Goal: Task Accomplishment & Management: Manage account settings

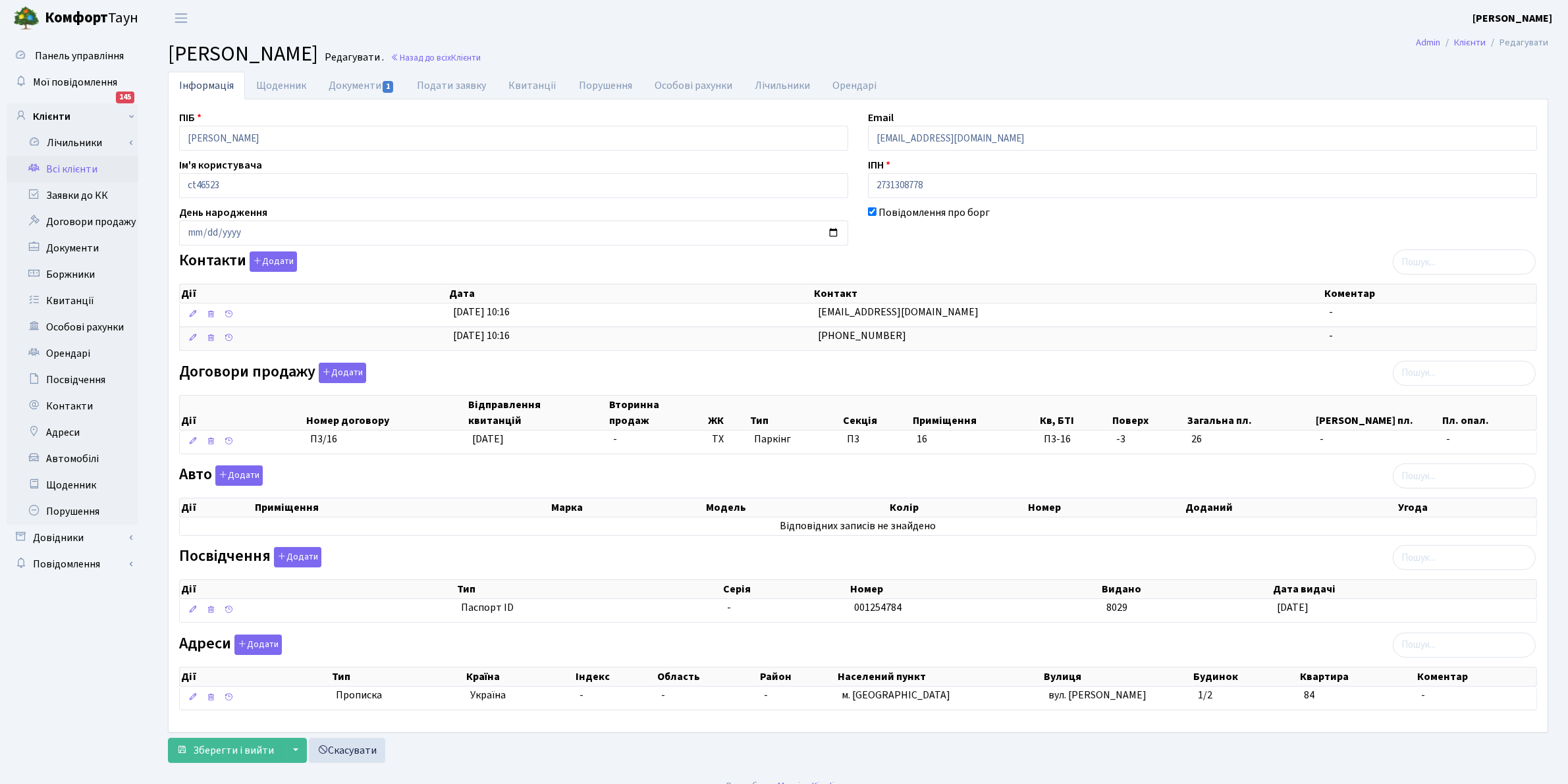
click at [67, 166] on link "Всі клієнти" at bounding box center [72, 169] width 132 height 26
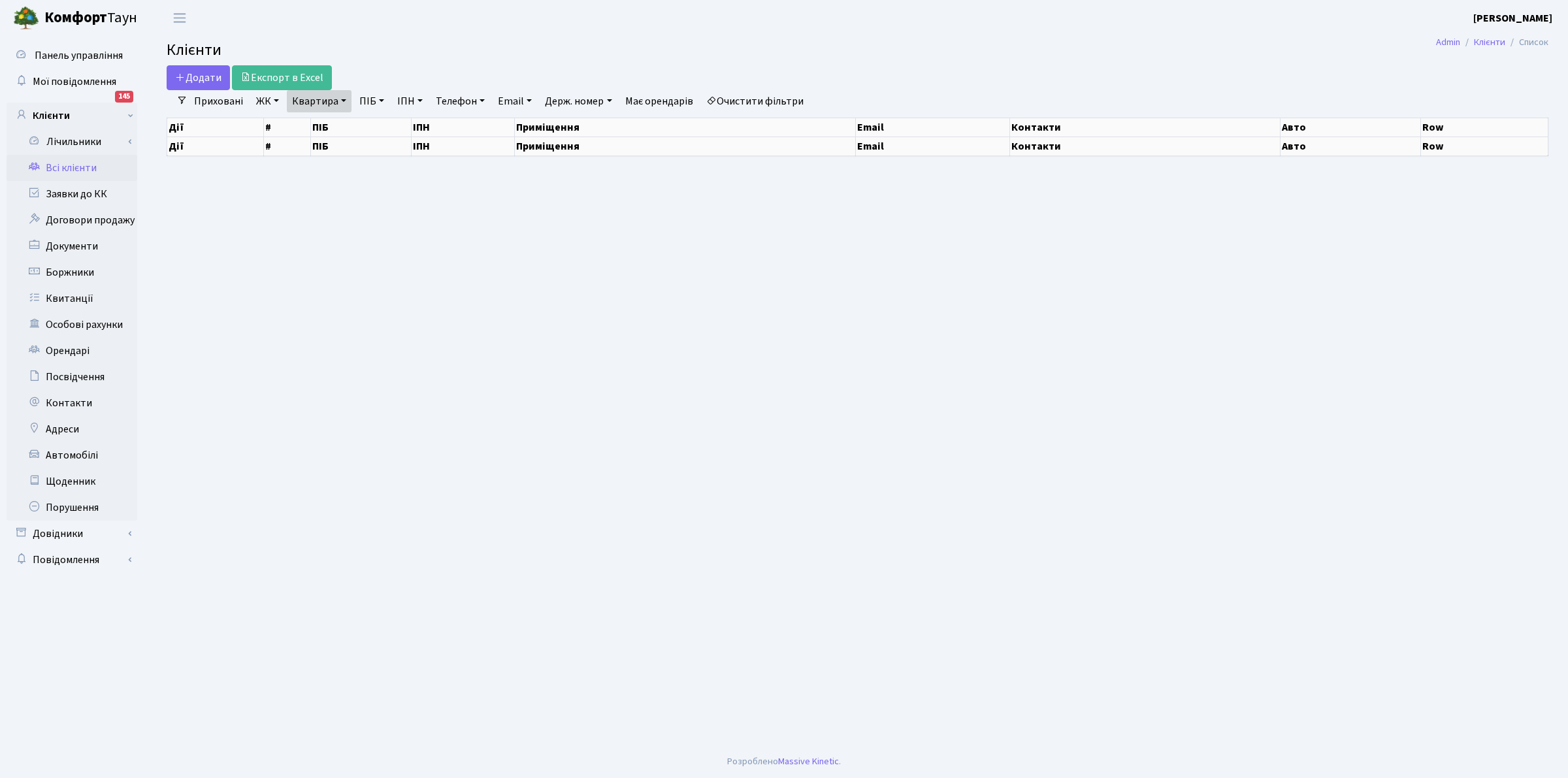
click at [308, 102] on link "Квартира" at bounding box center [319, 101] width 65 height 22
select select "25"
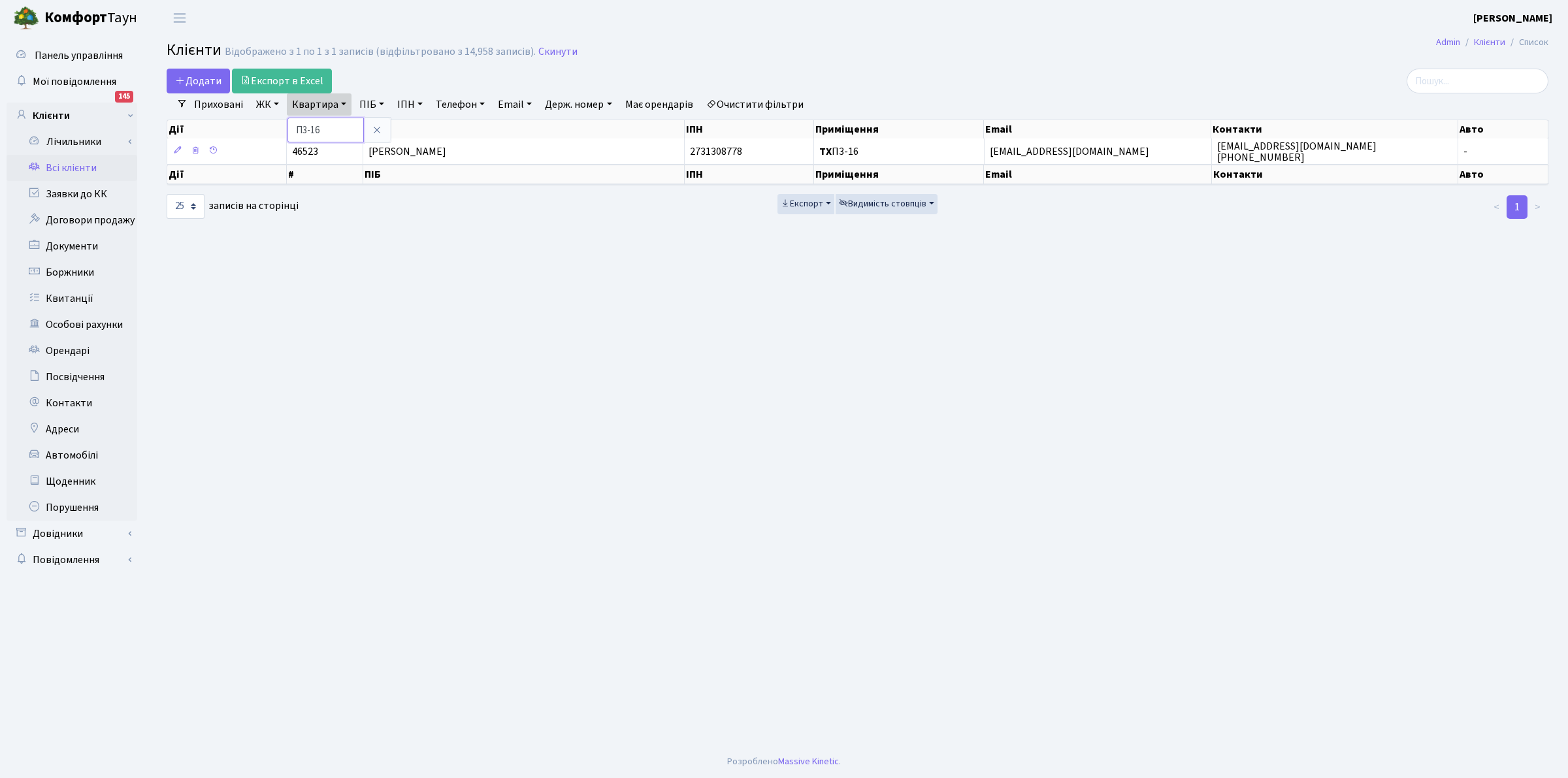
click at [328, 135] on input "П3-16" at bounding box center [325, 130] width 77 height 25
type input "П"
type input "12-181"
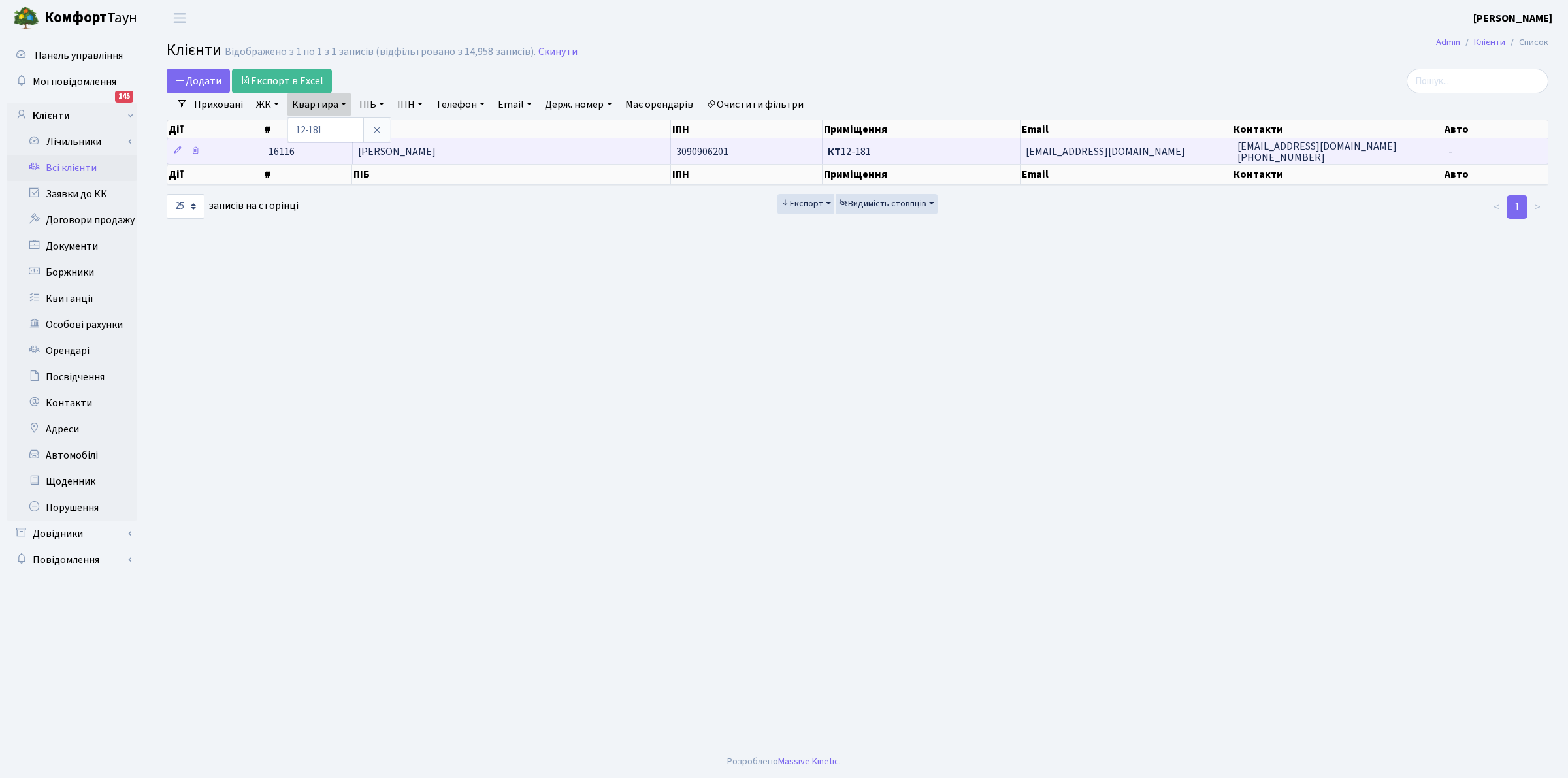
click at [398, 155] on span "[PERSON_NAME]" at bounding box center [396, 152] width 77 height 15
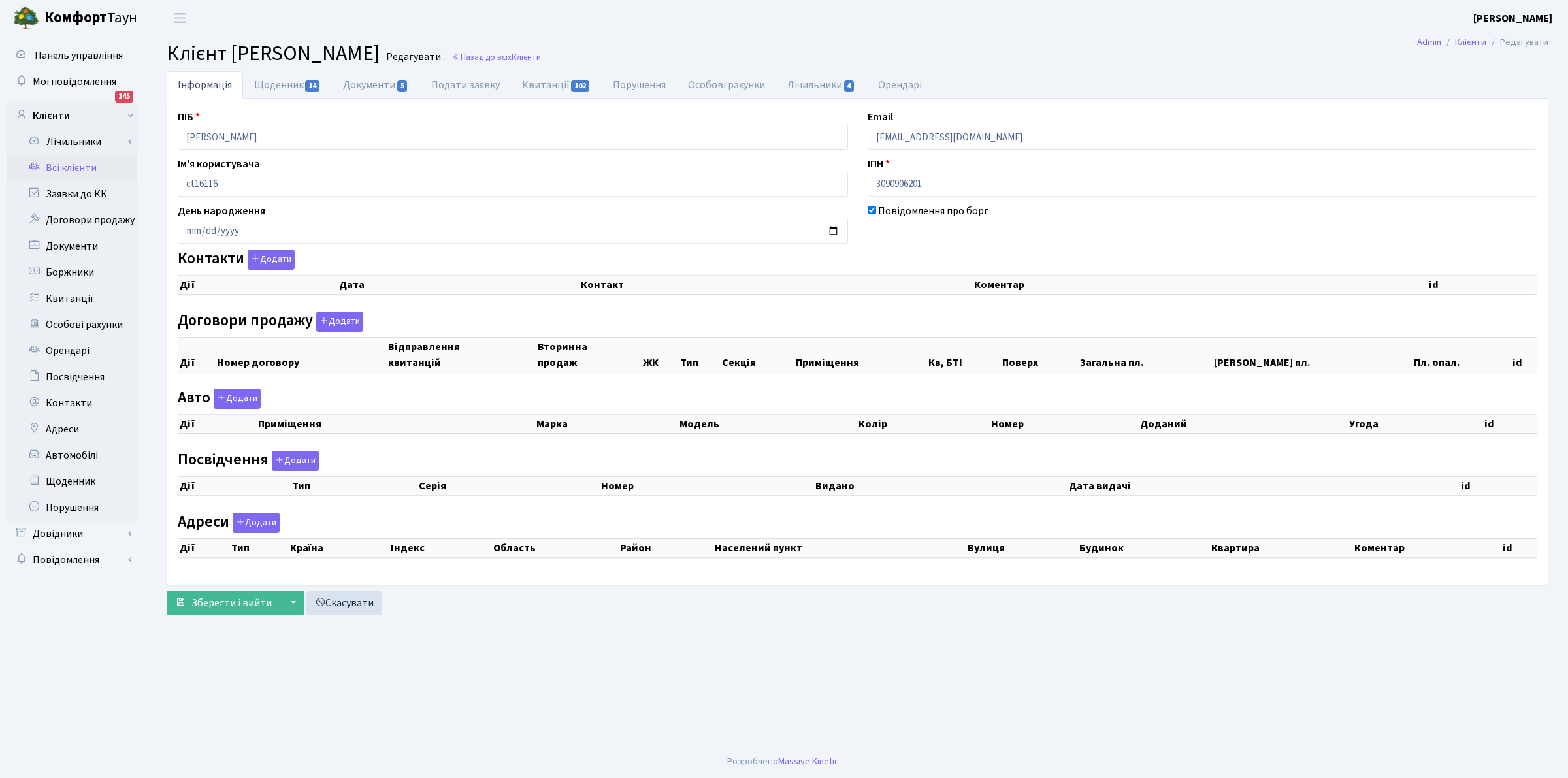
checkbox input "true"
select select "25"
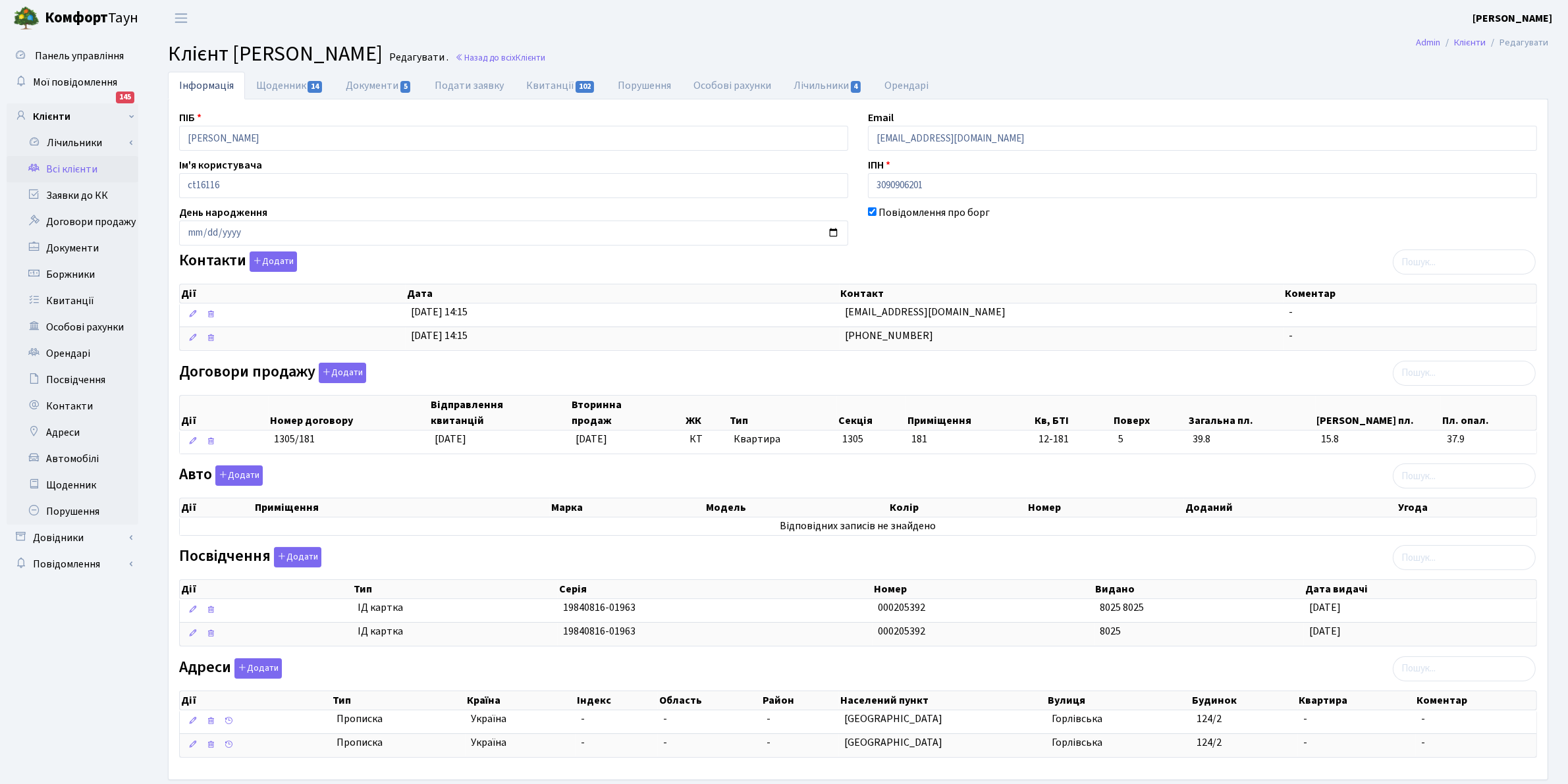
click at [63, 169] on link "Всі клієнти" at bounding box center [72, 169] width 132 height 26
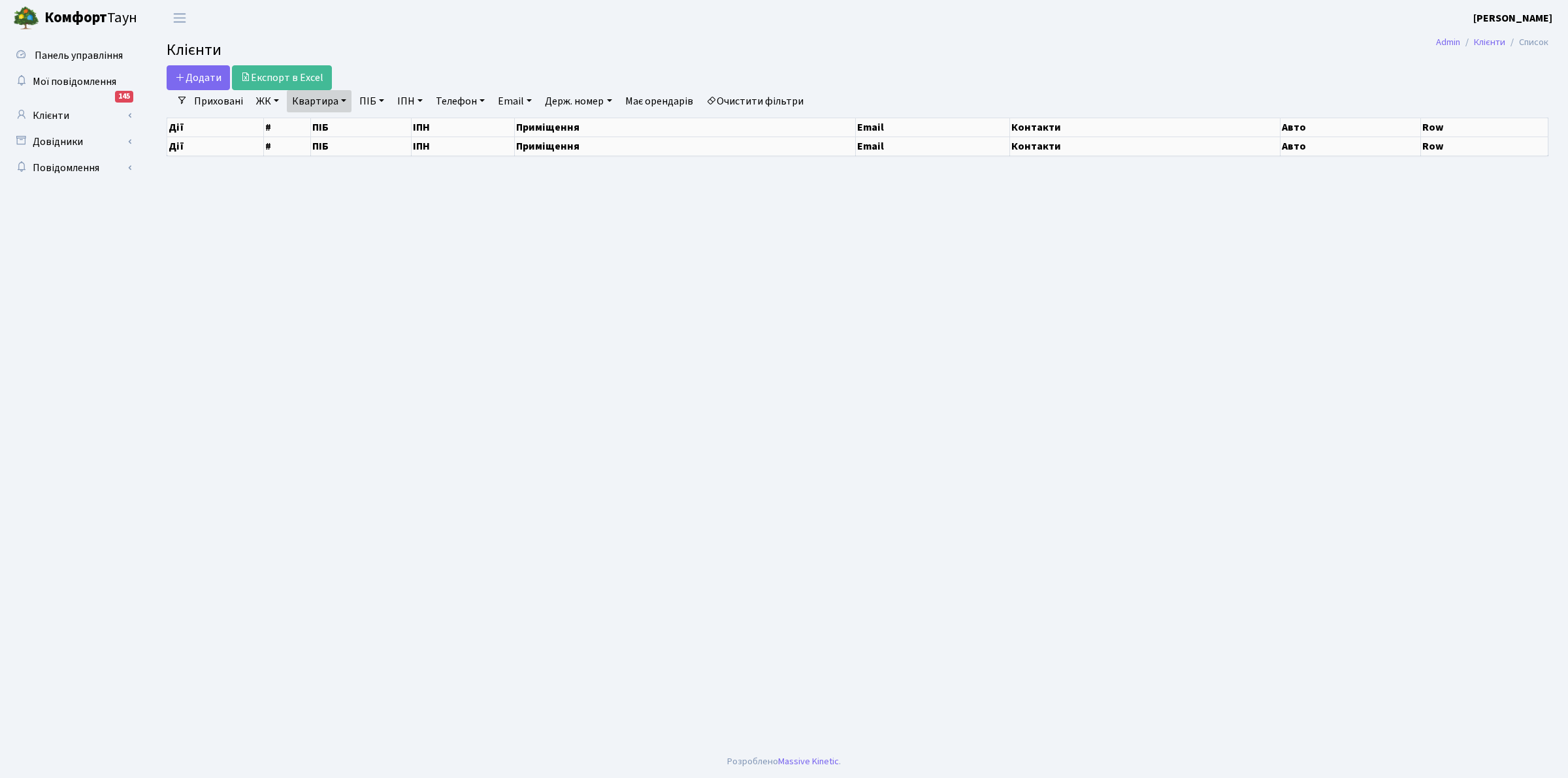
select select "25"
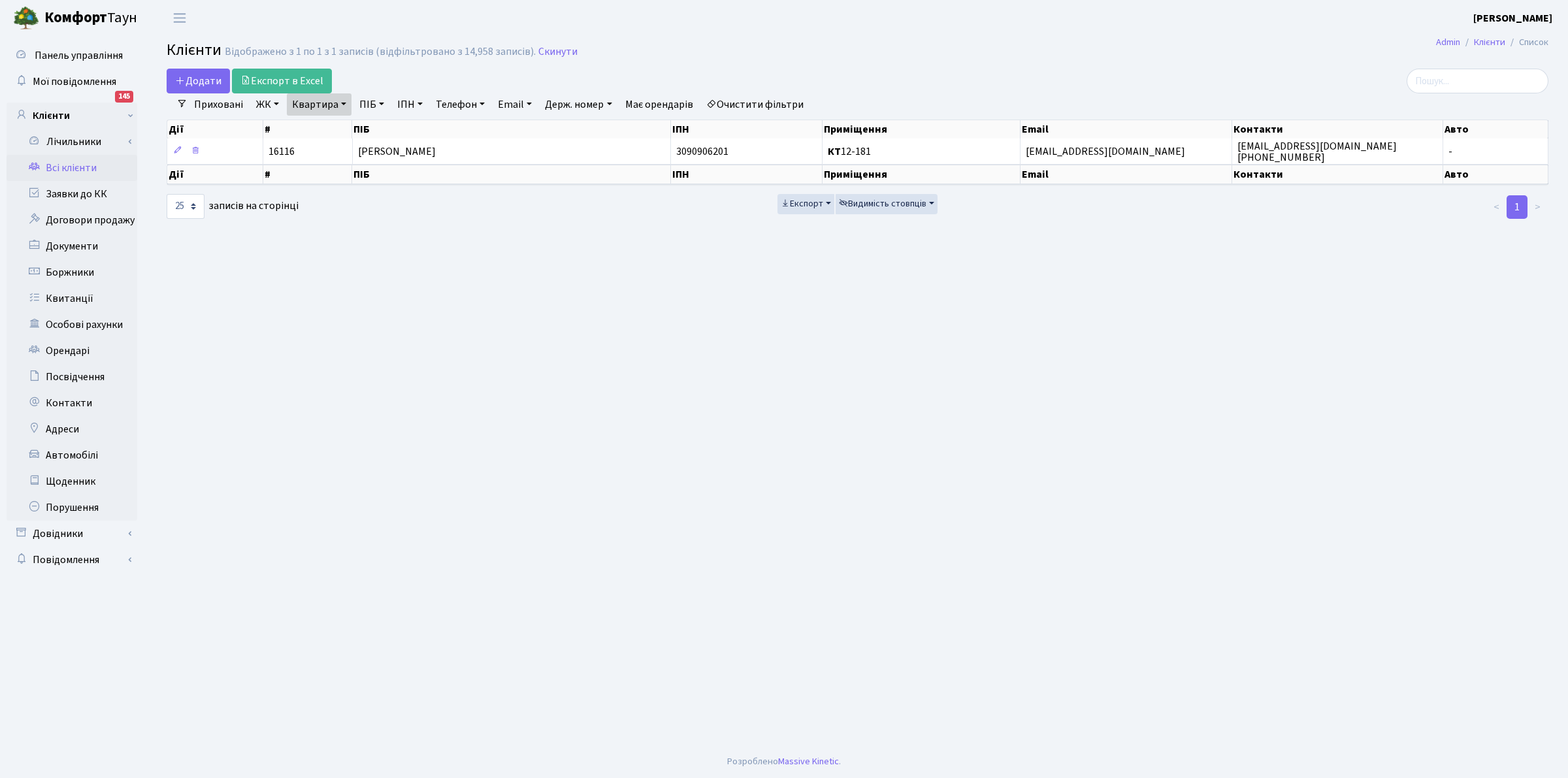
click at [44, 160] on link "Всі клієнти" at bounding box center [72, 168] width 131 height 26
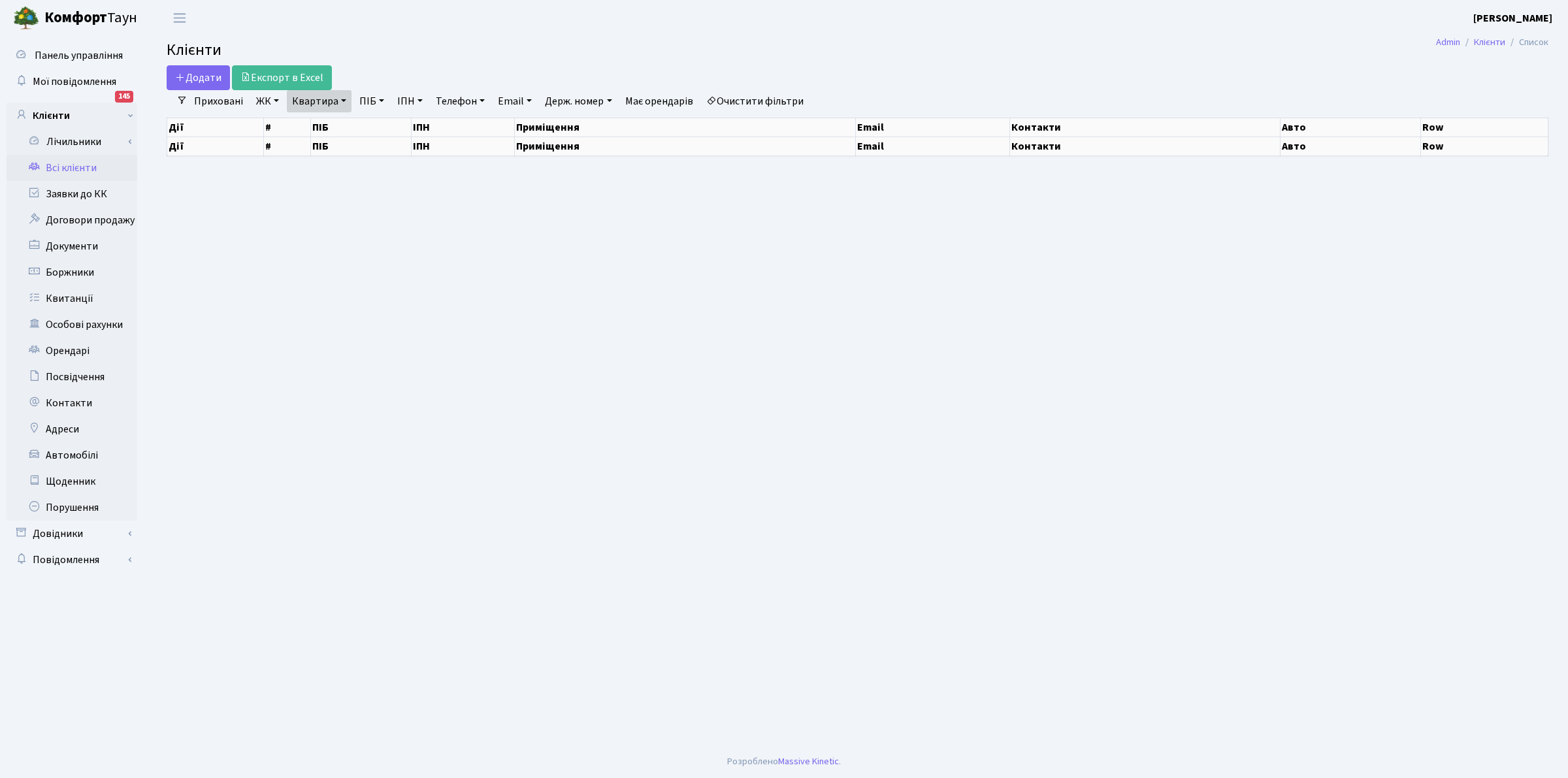
select select "25"
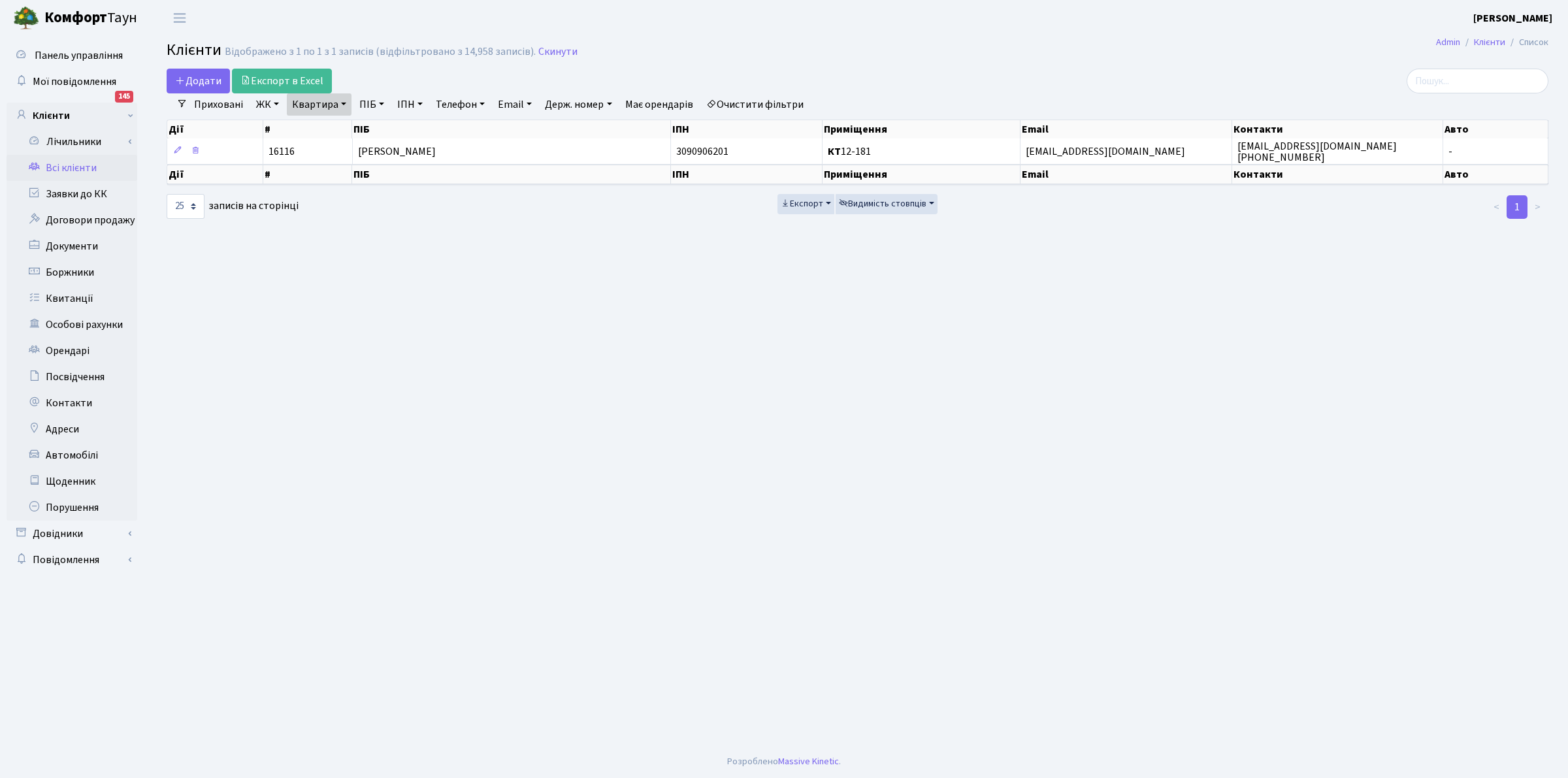
click at [51, 165] on link "Всі клієнти" at bounding box center [72, 168] width 131 height 26
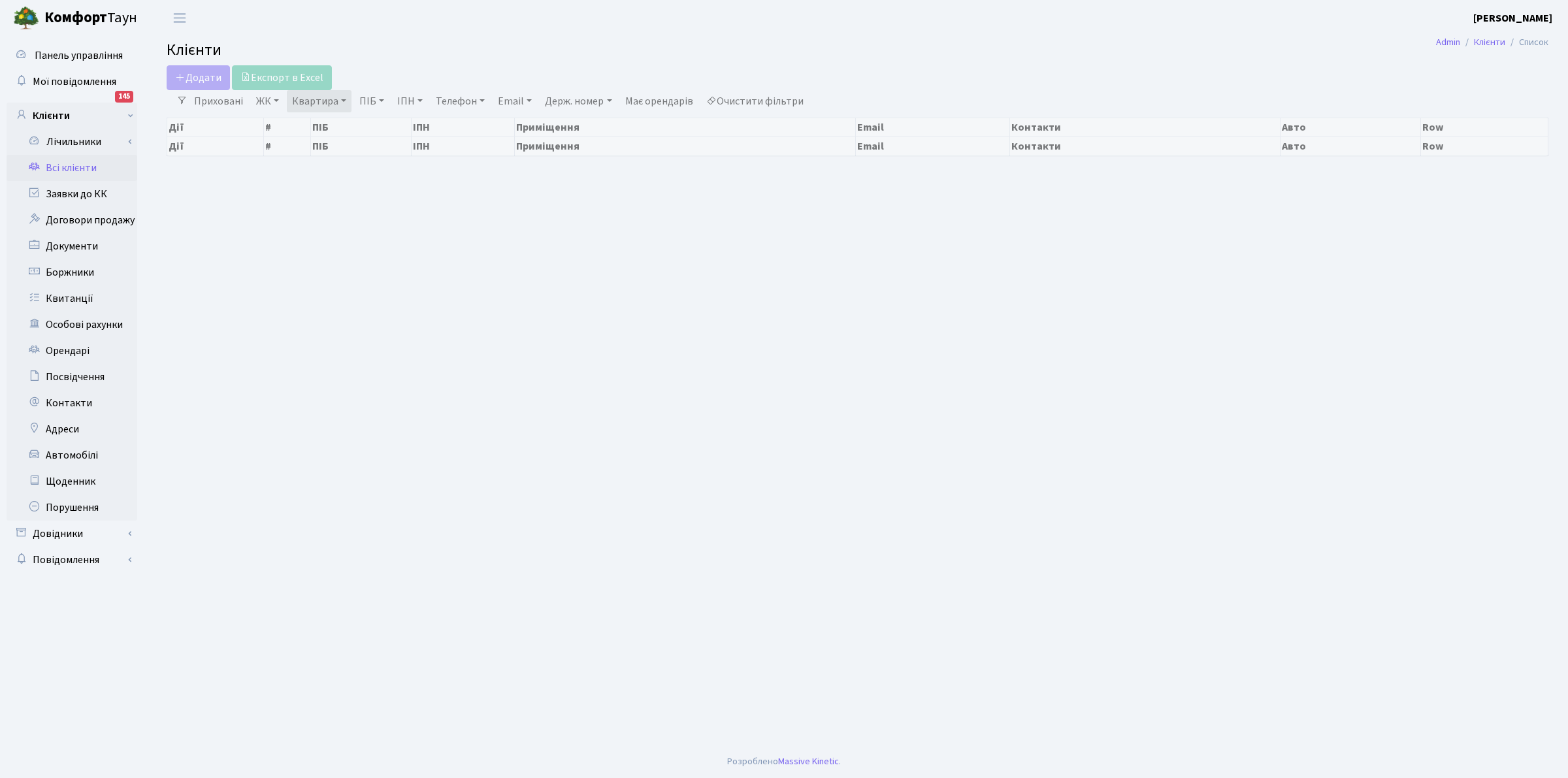
select select "25"
